Goal: Task Accomplishment & Management: Use online tool/utility

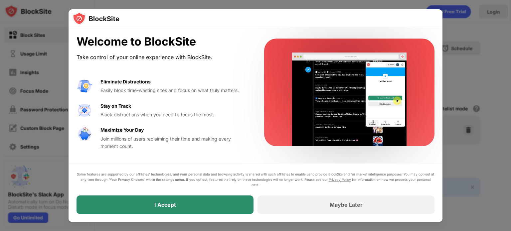
click at [184, 206] on div "I Accept" at bounding box center [164, 204] width 177 height 19
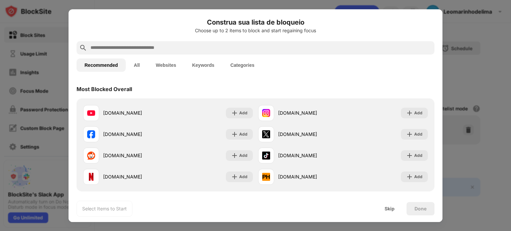
click at [137, 66] on button "All" at bounding box center [137, 64] width 22 height 13
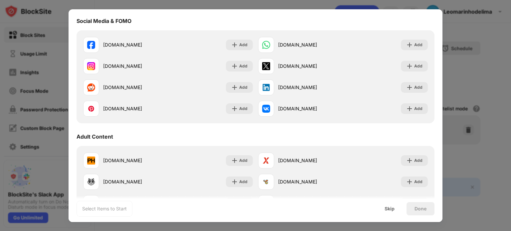
scroll to position [266, 0]
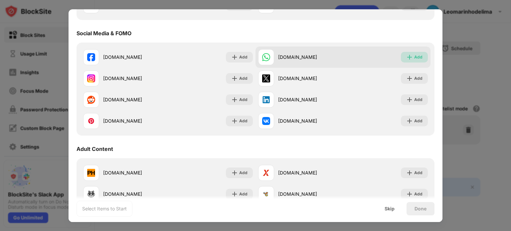
click at [406, 56] on img at bounding box center [409, 57] width 7 height 7
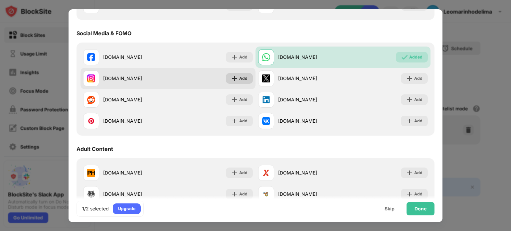
click at [239, 78] on div "Add" at bounding box center [243, 78] width 8 height 7
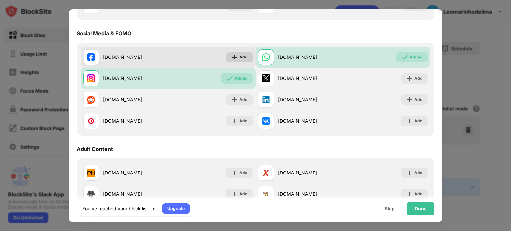
click at [234, 55] on img at bounding box center [234, 57] width 7 height 7
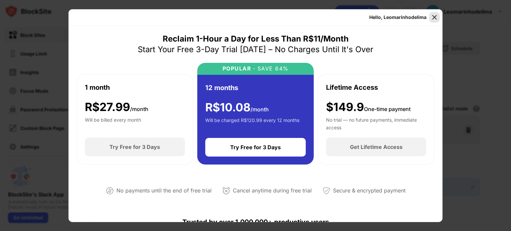
click at [430, 17] on div at bounding box center [434, 17] width 11 height 11
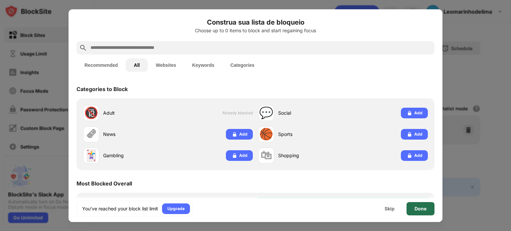
click at [424, 211] on div "Done" at bounding box center [420, 208] width 12 height 5
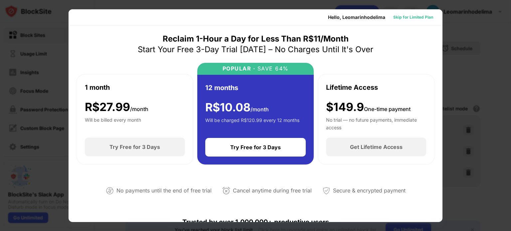
click at [404, 15] on div "Skip for Limited Plan" at bounding box center [413, 17] width 40 height 7
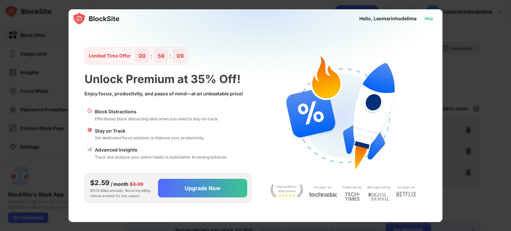
click at [430, 21] on div "Skip" at bounding box center [428, 18] width 9 height 7
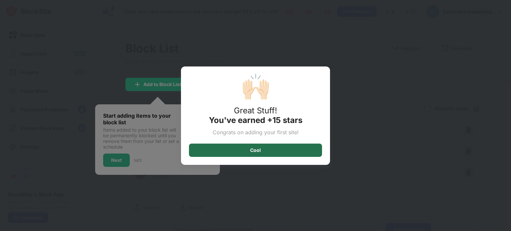
click at [263, 149] on div "Cool" at bounding box center [255, 150] width 133 height 13
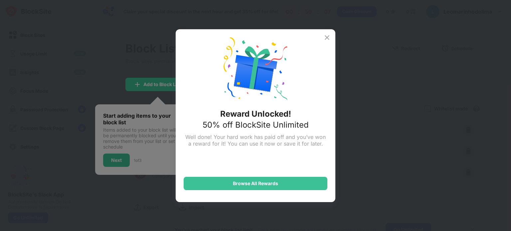
click at [124, 161] on div "Reward Unlocked! 50% off BlockSite Unlimited Well done! Your hard work has paid…" at bounding box center [255, 115] width 511 height 231
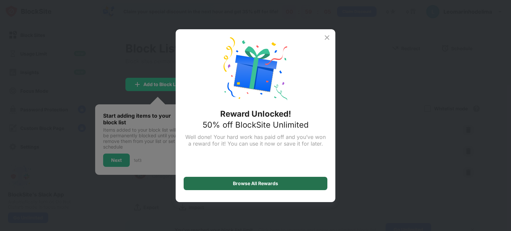
click at [238, 184] on div "Browse All Rewards" at bounding box center [255, 183] width 45 height 5
